Goal: Information Seeking & Learning: Learn about a topic

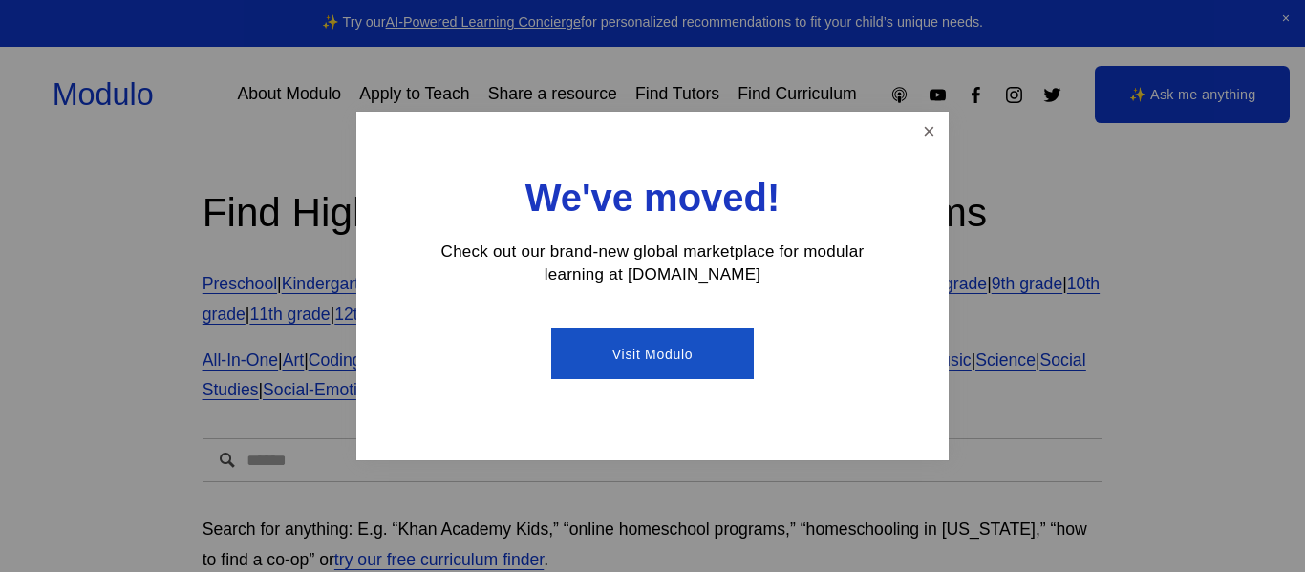
click at [910, 135] on div "We've moved! Check out our brand-new global marketplace for modular learning at…" at bounding box center [652, 286] width 592 height 349
click at [929, 130] on link "Close" at bounding box center [929, 131] width 33 height 33
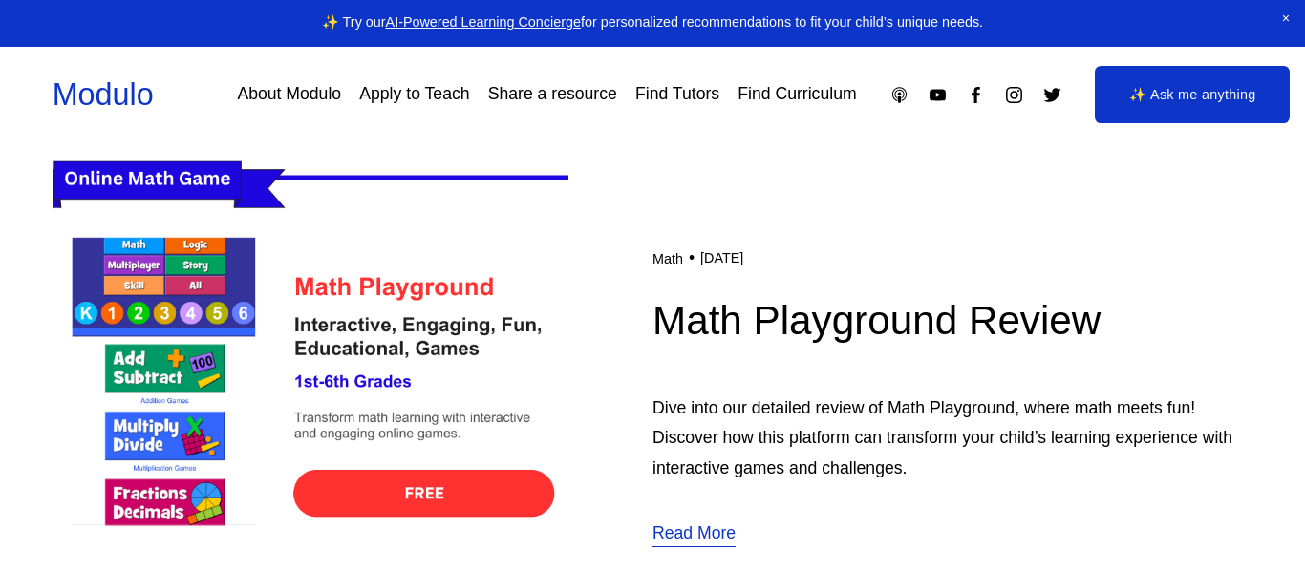
scroll to position [548, 0]
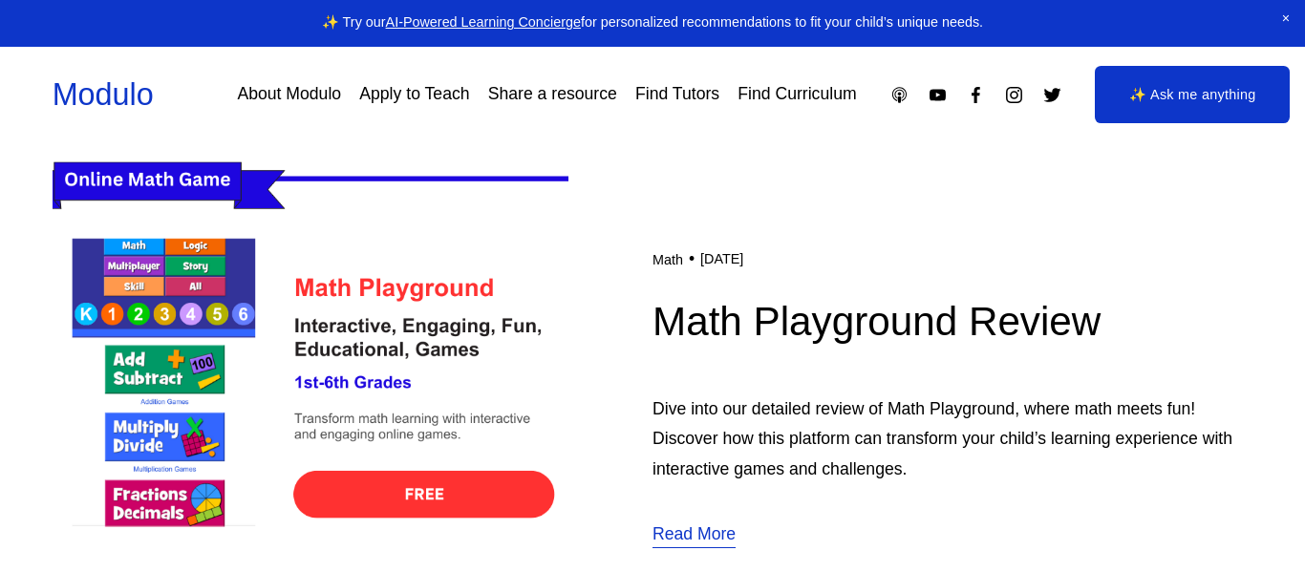
click at [177, 324] on img at bounding box center [311, 397] width 516 height 517
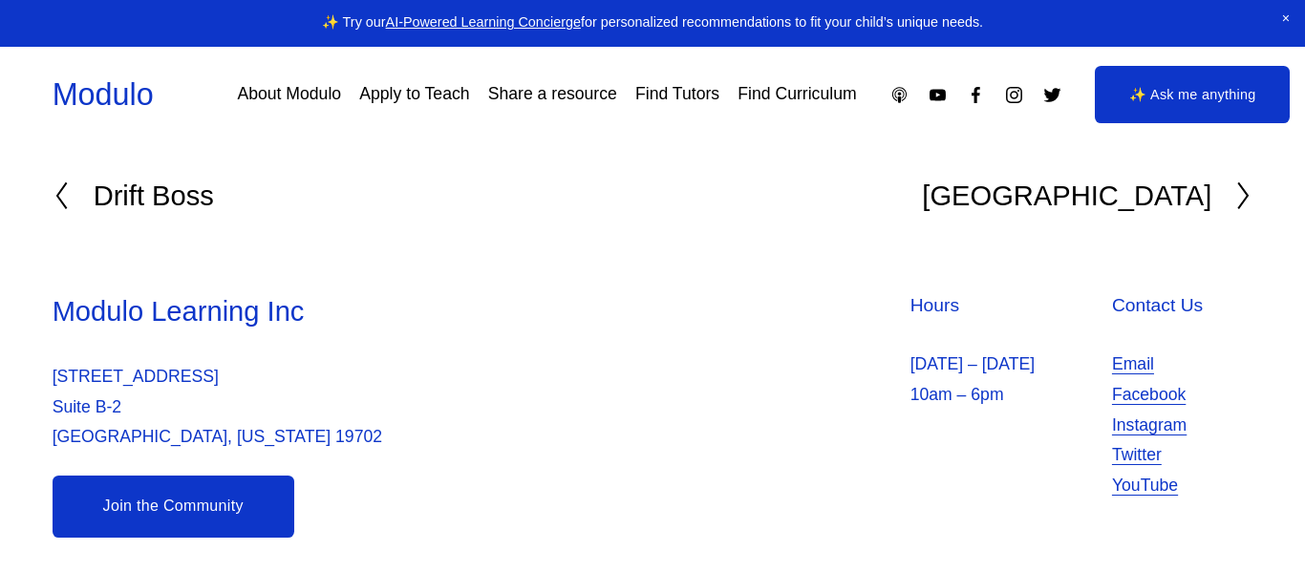
scroll to position [10092, 0]
